Goal: Answer question/provide support: Share knowledge or assist other users

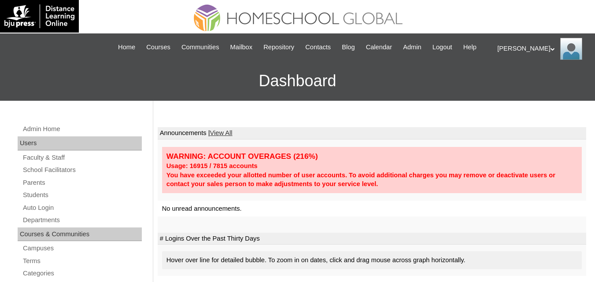
click at [45, 214] on link "Auto Login" at bounding box center [82, 208] width 120 height 11
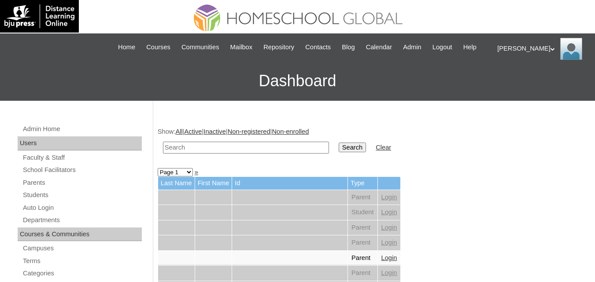
click at [199, 154] on input "text" at bounding box center [246, 148] width 166 height 12
type input "[PERSON_NAME] [PERSON_NAME]"
click at [339, 152] on input "Search" at bounding box center [352, 148] width 27 height 10
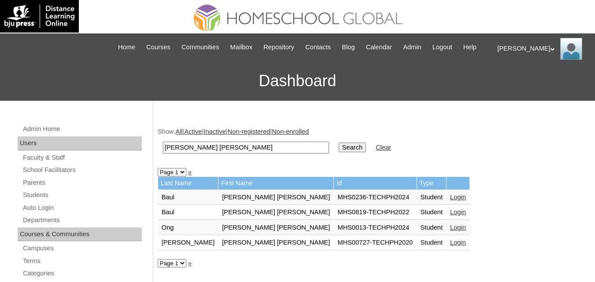
click at [450, 201] on link "Login" at bounding box center [458, 197] width 16 height 7
